Goal: Navigation & Orientation: Find specific page/section

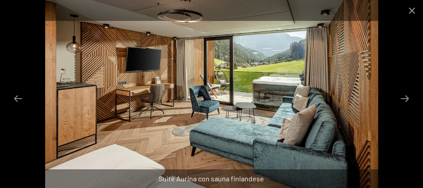
scroll to position [527, 0]
click at [408, 94] on button "Next slide" at bounding box center [405, 98] width 19 height 17
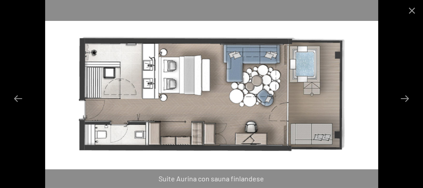
click at [408, 94] on button "Next slide" at bounding box center [405, 98] width 19 height 17
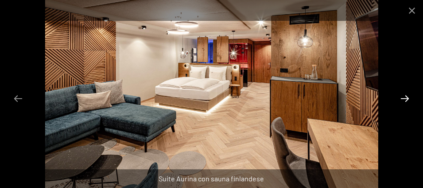
click at [406, 98] on button "Next slide" at bounding box center [405, 98] width 19 height 17
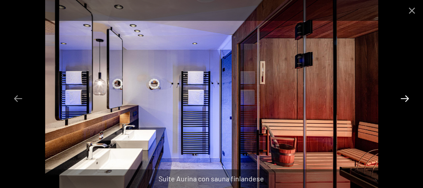
click at [406, 95] on button "Next slide" at bounding box center [405, 98] width 19 height 17
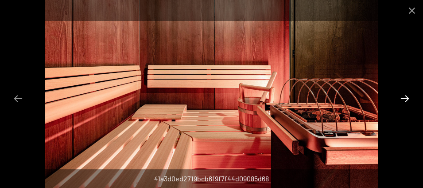
click at [406, 95] on button "Next slide" at bounding box center [405, 98] width 19 height 17
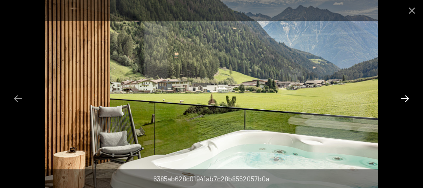
click at [405, 98] on button "Next slide" at bounding box center [405, 98] width 19 height 17
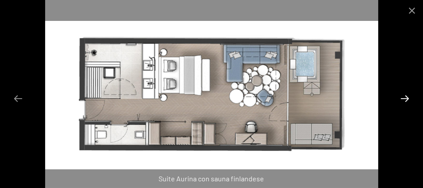
click at [405, 98] on button "Next slide" at bounding box center [405, 98] width 19 height 17
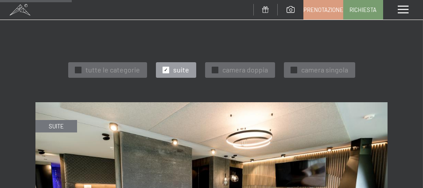
scroll to position [291, 0]
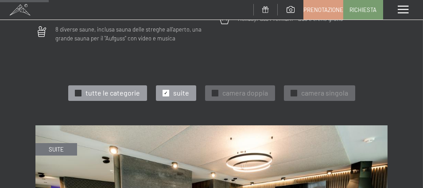
click at [80, 90] on span "✓" at bounding box center [78, 93] width 4 height 6
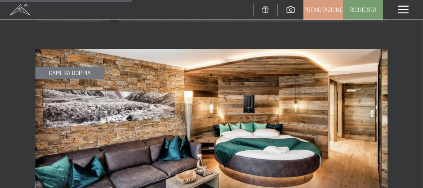
scroll to position [1311, 0]
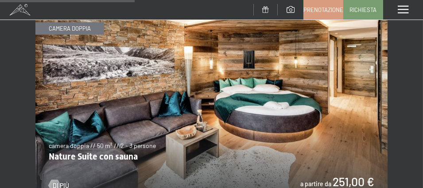
click at [207, 110] on img at bounding box center [211, 103] width 352 height 198
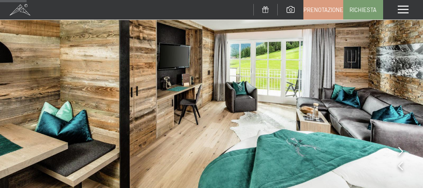
scroll to position [89, 0]
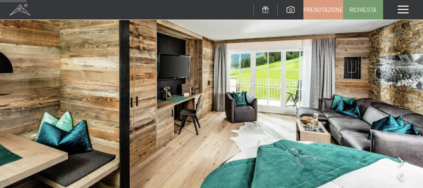
click at [400, 162] on icon at bounding box center [401, 160] width 5 height 9
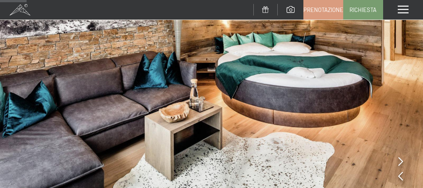
click at [397, 160] on img at bounding box center [211, 69] width 423 height 317
click at [401, 159] on icon at bounding box center [401, 160] width 5 height 9
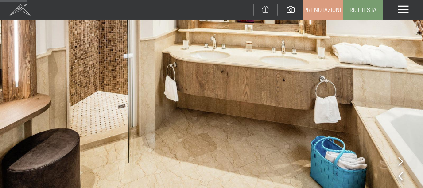
click at [399, 160] on icon at bounding box center [401, 160] width 5 height 9
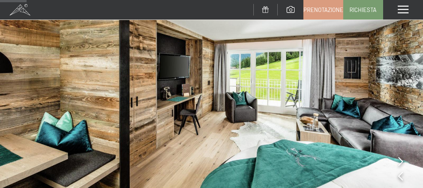
click at [399, 160] on icon at bounding box center [401, 160] width 5 height 9
